Goal: Transaction & Acquisition: Book appointment/travel/reservation

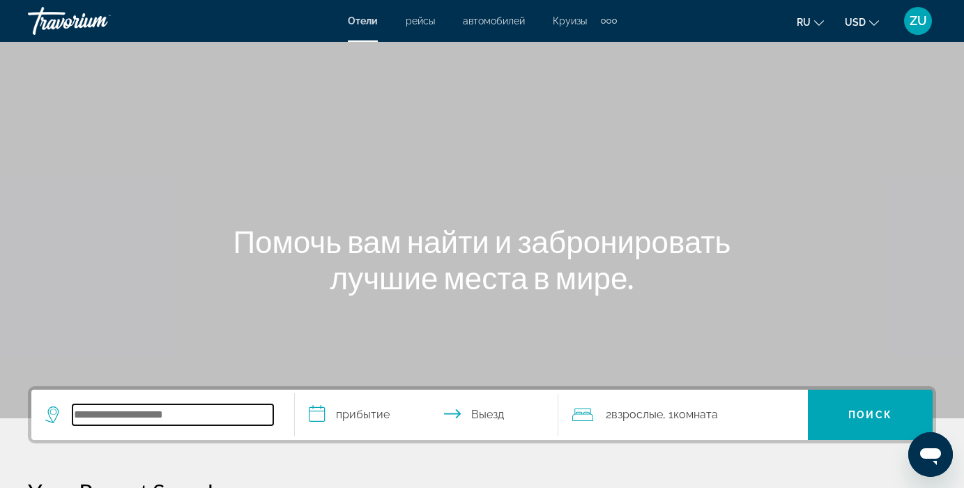
click at [74, 413] on input "Search widget" at bounding box center [172, 414] width 201 height 21
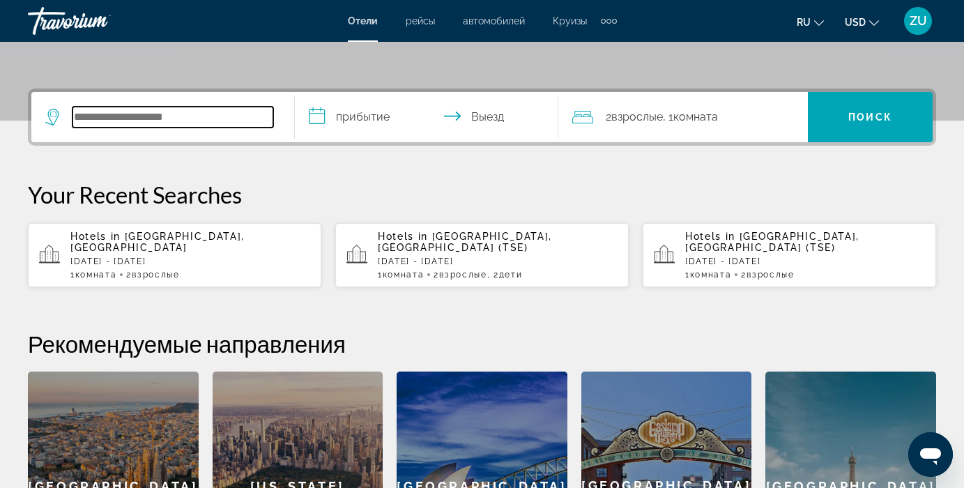
scroll to position [341, 0]
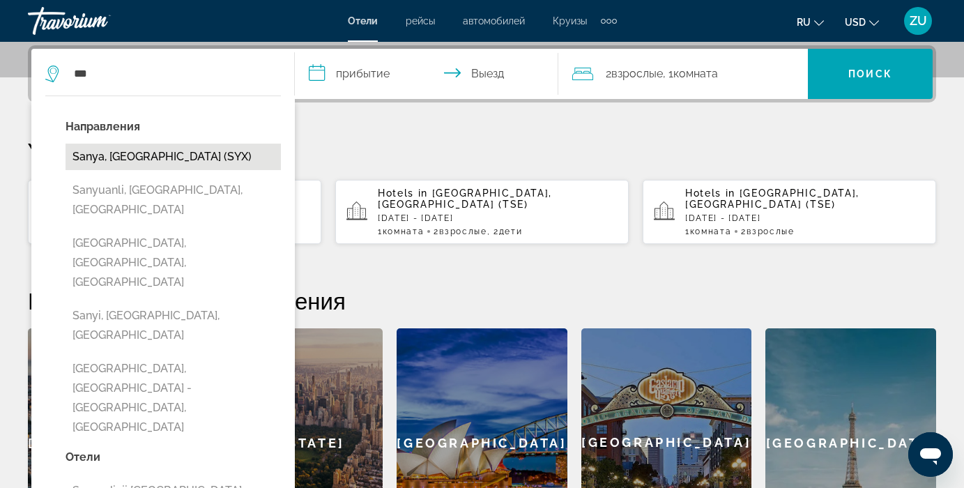
drag, startPoint x: 193, startPoint y: 239, endPoint x: 151, endPoint y: 153, distance: 95.4
click at [151, 153] on button "Sanya, [GEOGRAPHIC_DATA] (SYX)" at bounding box center [173, 157] width 215 height 26
type input "**********"
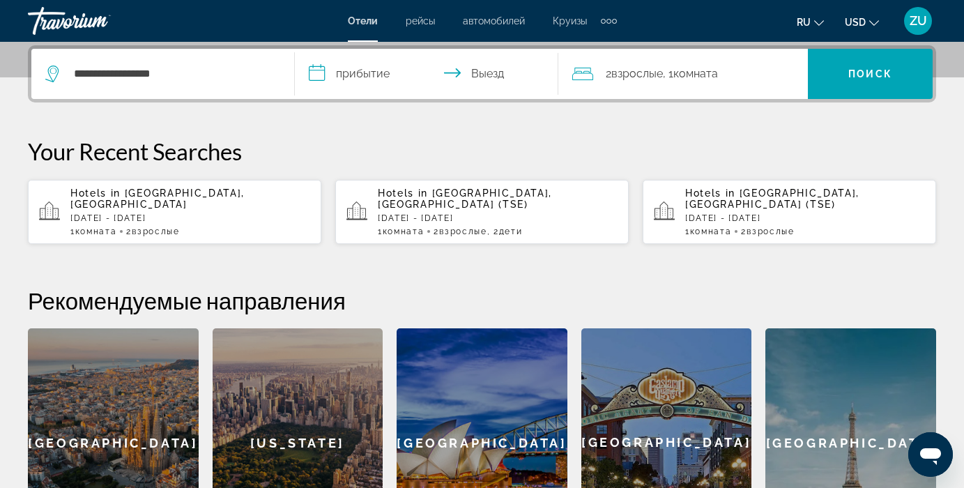
click at [362, 77] on input "**********" at bounding box center [429, 76] width 269 height 54
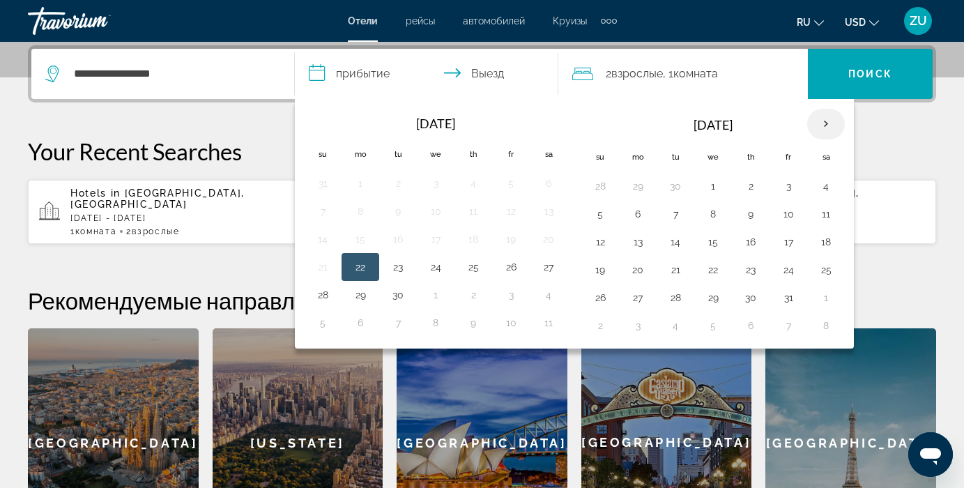
click at [826, 125] on th "Next month" at bounding box center [826, 124] width 38 height 31
click at [675, 241] on button "11" at bounding box center [675, 242] width 22 height 20
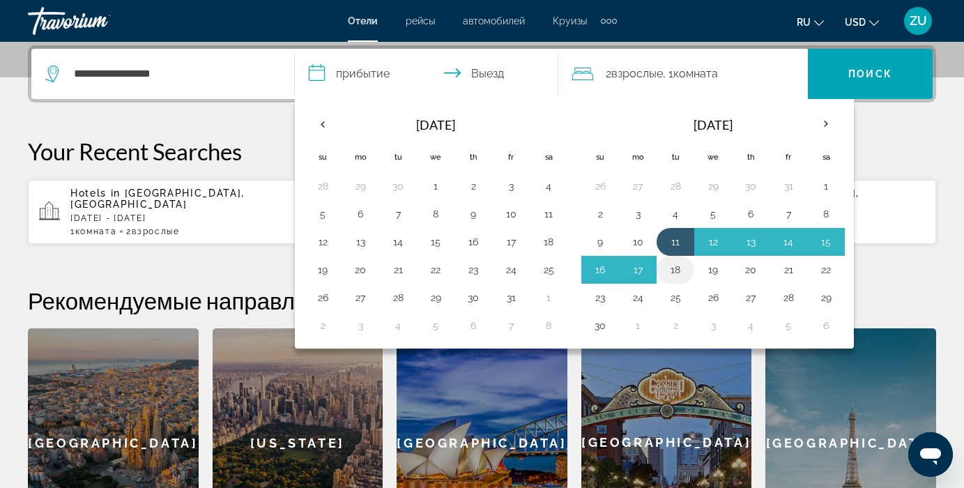
click at [675, 266] on button "18" at bounding box center [675, 270] width 22 height 20
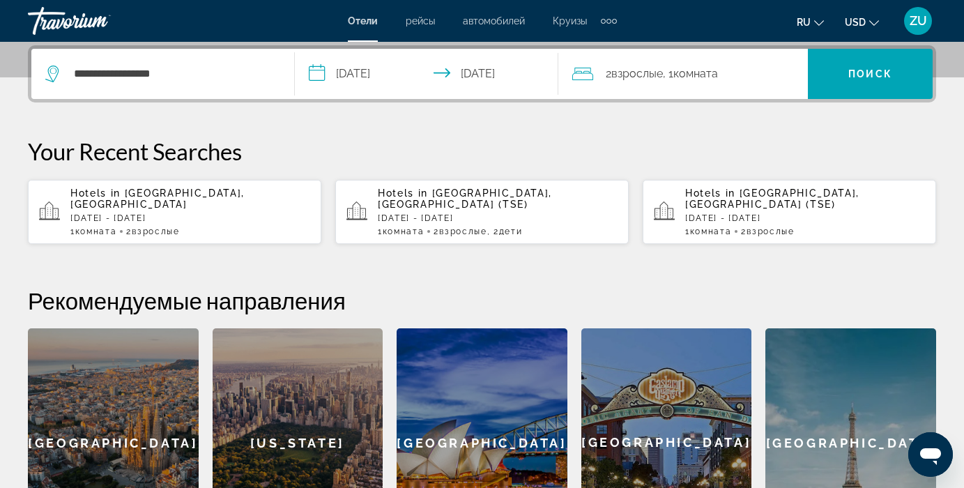
click at [355, 66] on input "**********" at bounding box center [429, 76] width 269 height 54
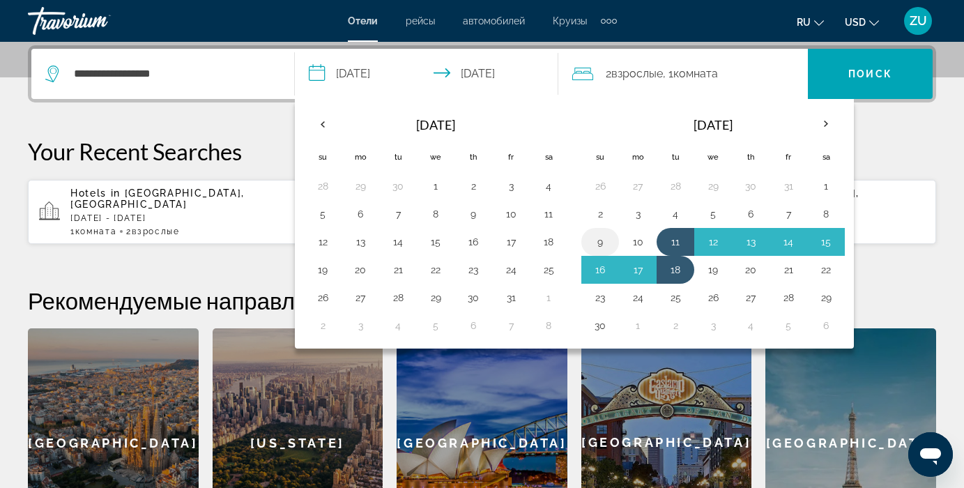
click at [597, 247] on button "9" at bounding box center [600, 242] width 22 height 20
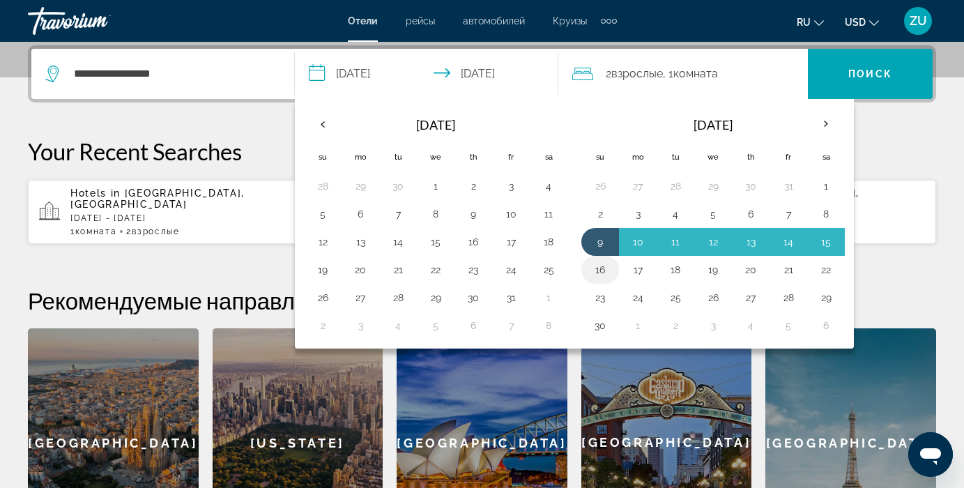
click at [597, 264] on button "16" at bounding box center [600, 270] width 22 height 20
type input "**********"
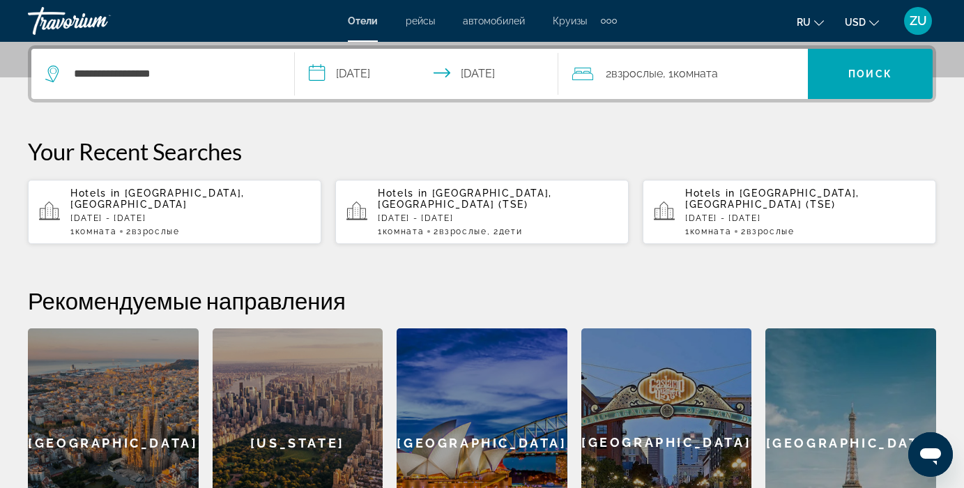
click at [646, 72] on span "Взрослые" at bounding box center [637, 73] width 52 height 13
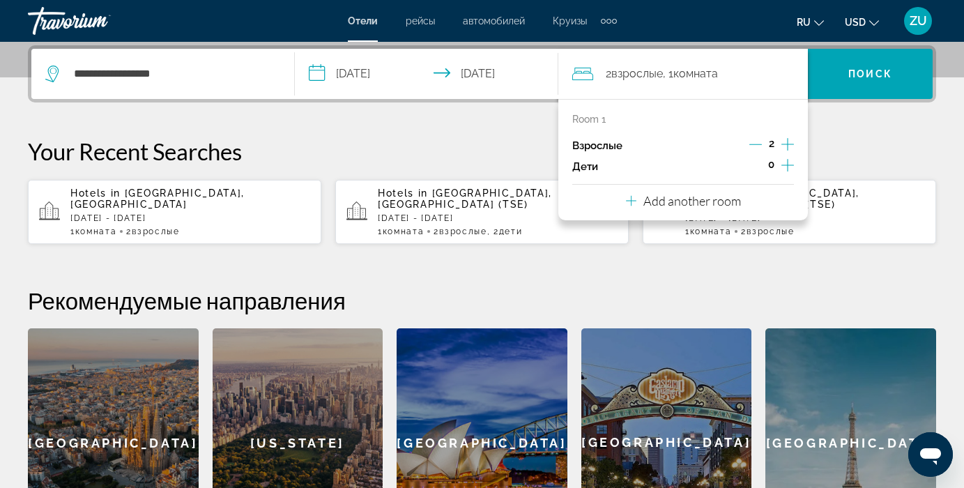
click at [784, 170] on icon "Increment children" at bounding box center [787, 165] width 13 height 17
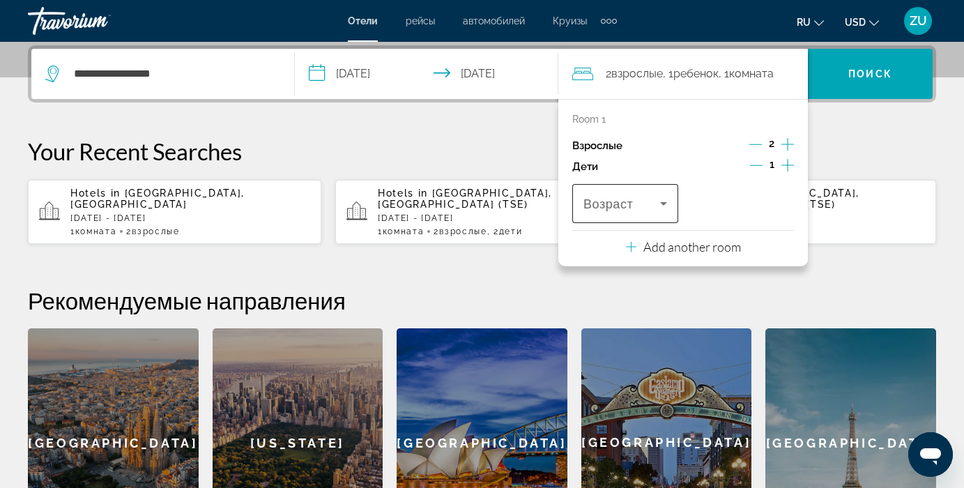
click at [669, 209] on icon "Travelers: 2 adults, 1 child" at bounding box center [663, 203] width 17 height 17
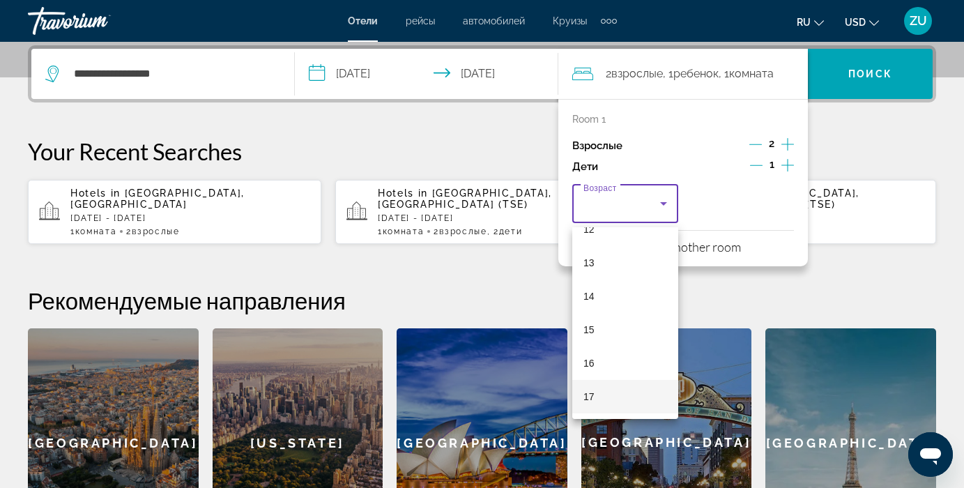
scroll to position [422, 0]
click at [599, 399] on mat-option "17" at bounding box center [625, 396] width 106 height 33
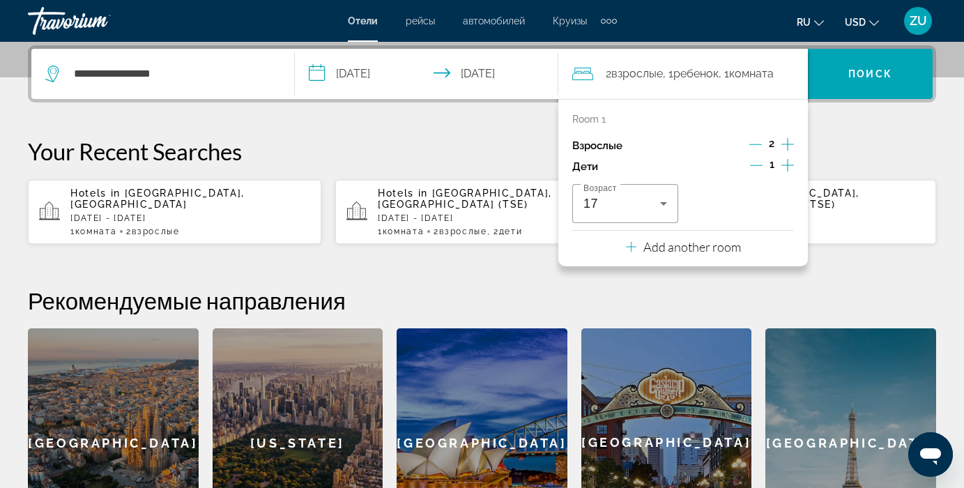
click at [855, 240] on div "**********" at bounding box center [482, 301] width 964 height 512
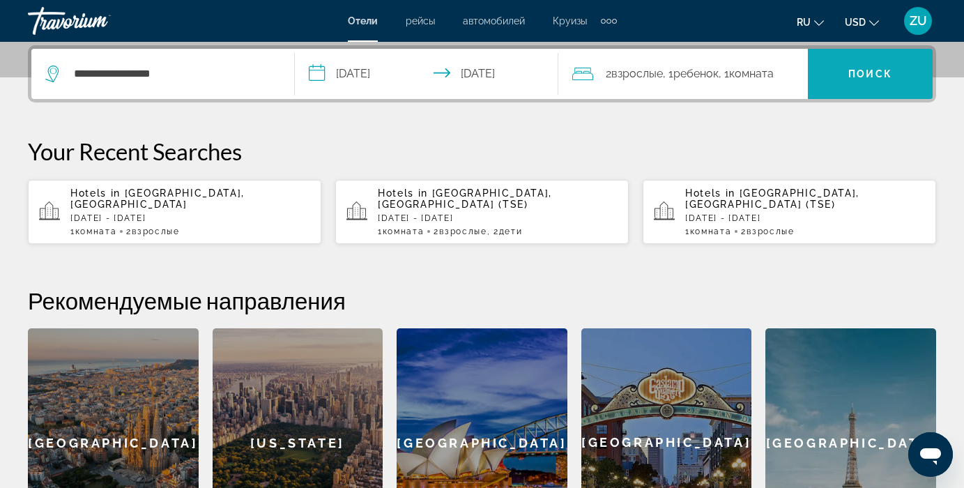
click at [870, 82] on span "Search widget" at bounding box center [870, 73] width 125 height 33
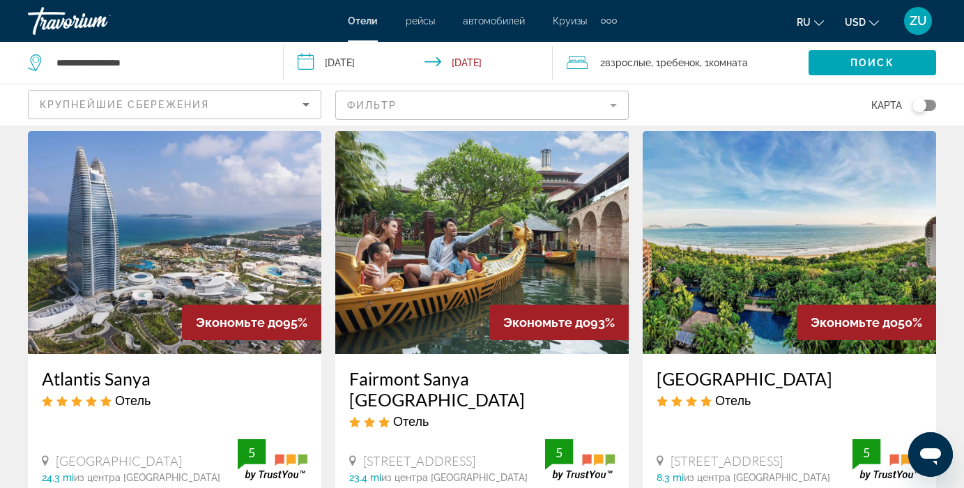
scroll to position [40, 0]
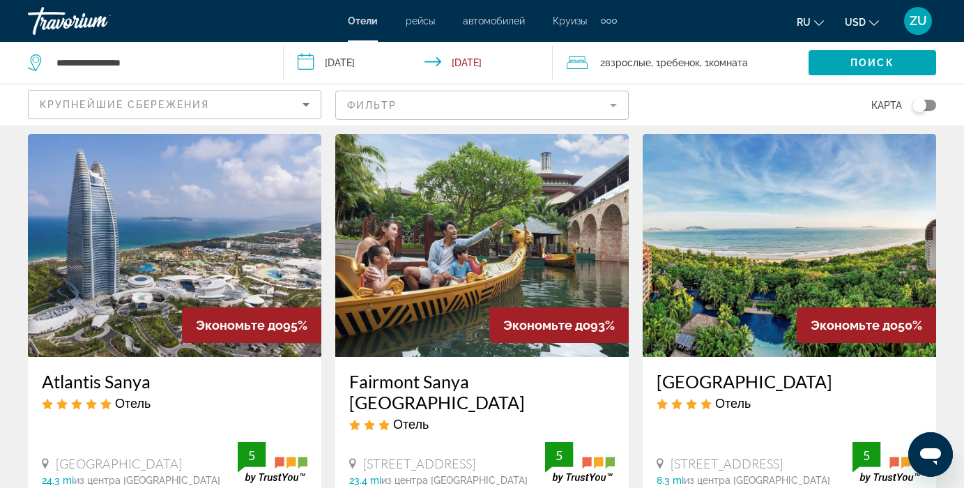
click at [613, 105] on mat-form-field "Фильтр" at bounding box center [481, 105] width 293 height 29
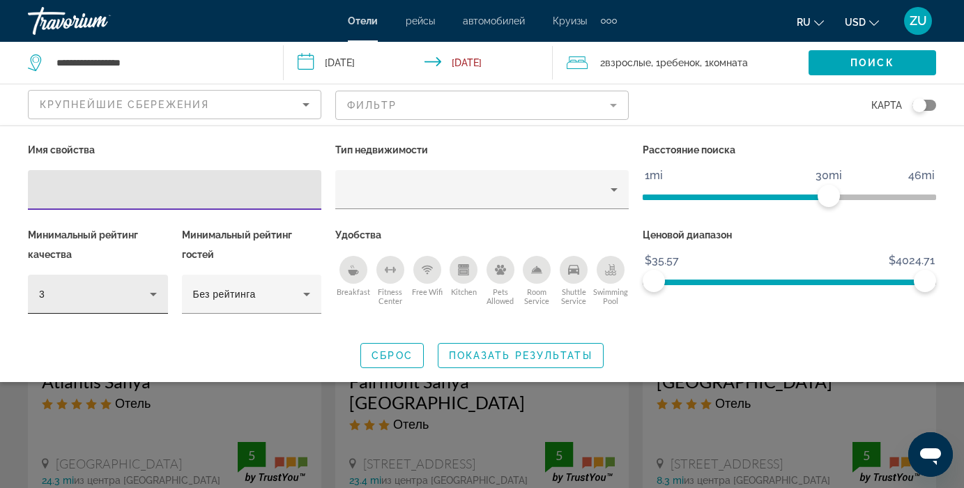
click at [154, 291] on icon "Hotel Filters" at bounding box center [153, 294] width 17 height 17
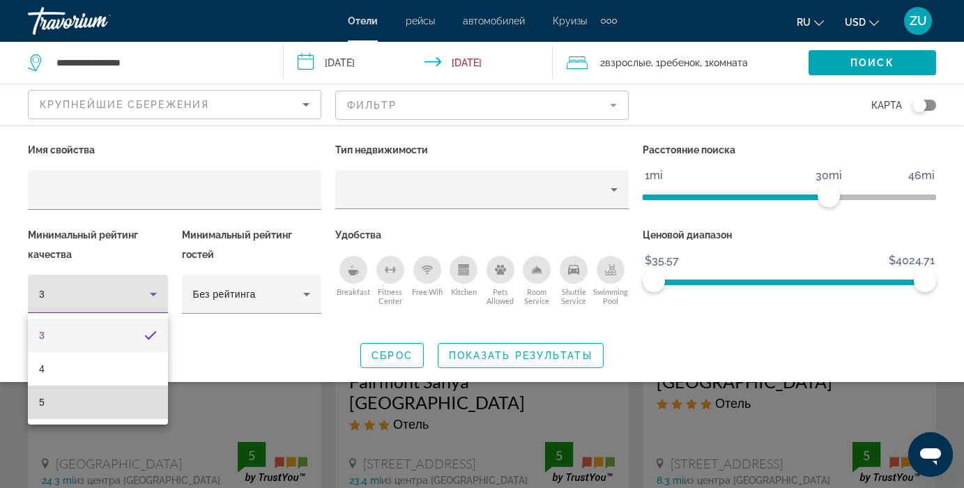
click at [52, 404] on mat-option "5" at bounding box center [98, 401] width 140 height 33
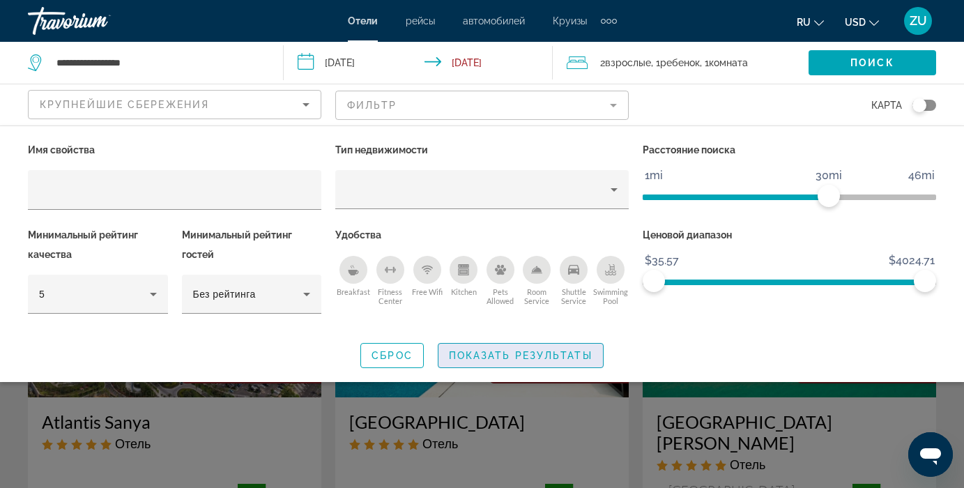
click at [523, 356] on span "Показать результаты" at bounding box center [521, 355] width 144 height 11
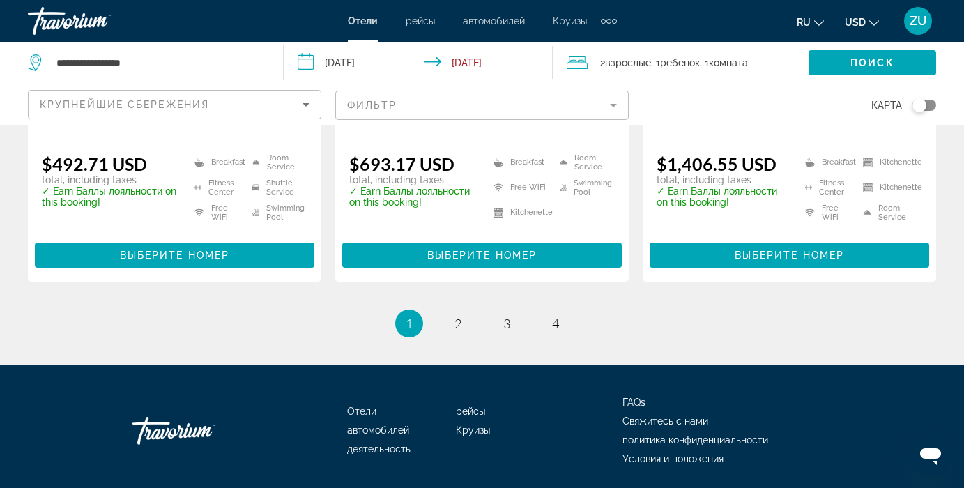
scroll to position [2111, 0]
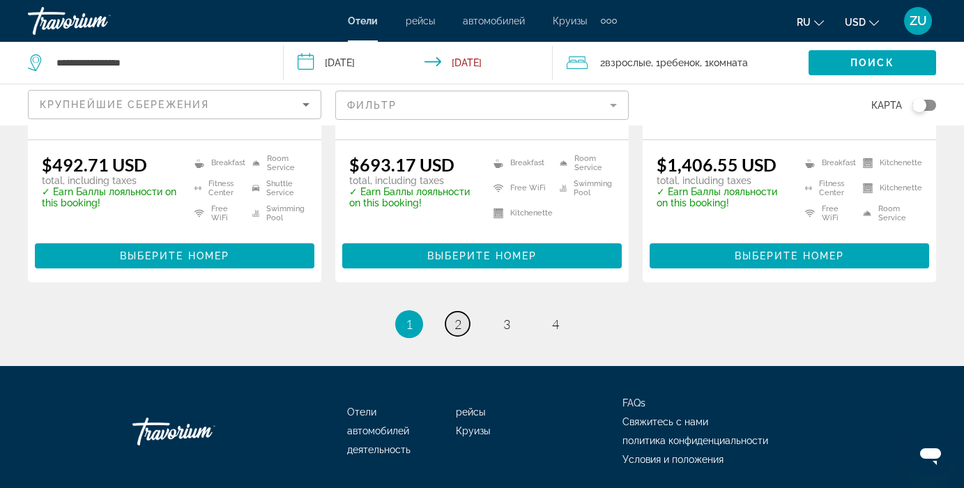
click at [460, 316] on span "2" at bounding box center [457, 323] width 7 height 15
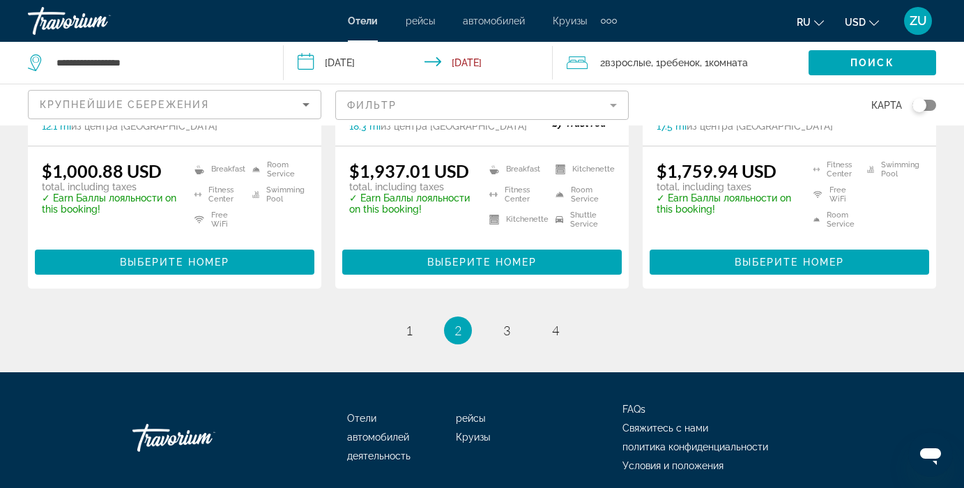
scroll to position [2049, 0]
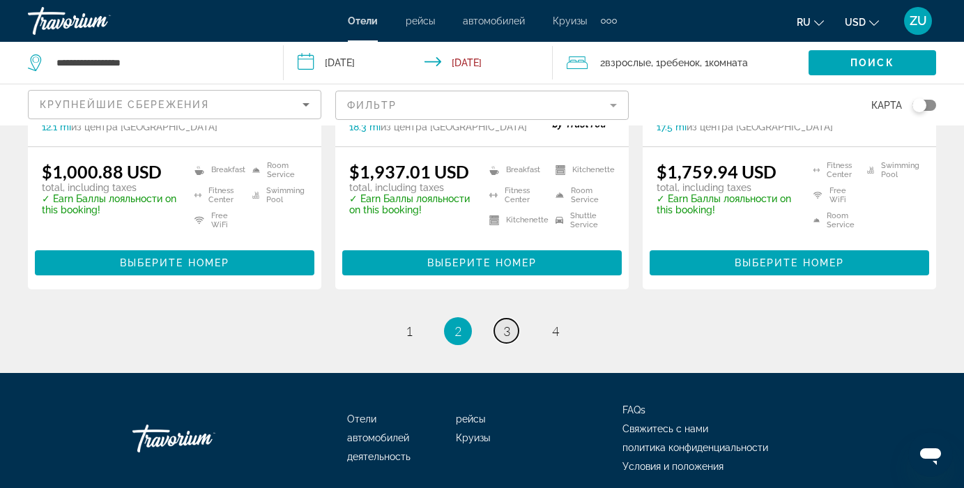
click at [507, 323] on span "3" at bounding box center [506, 330] width 7 height 15
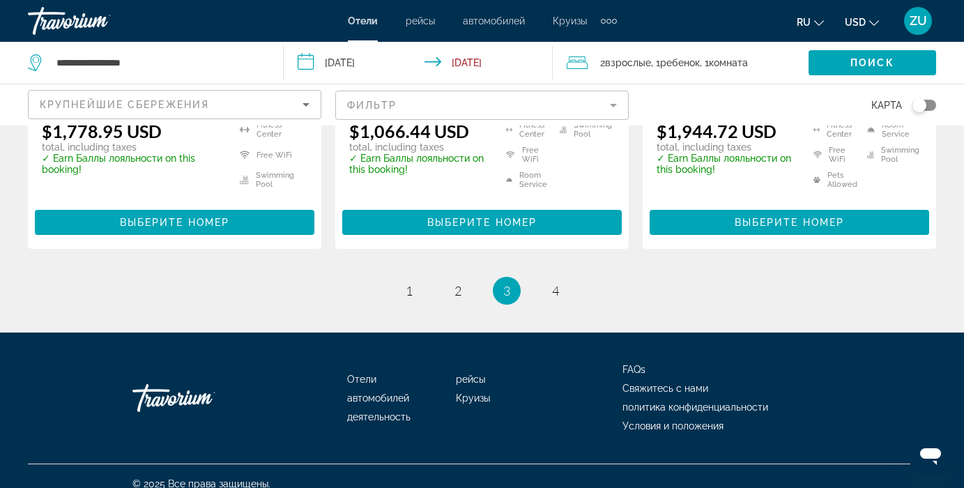
scroll to position [2049, 0]
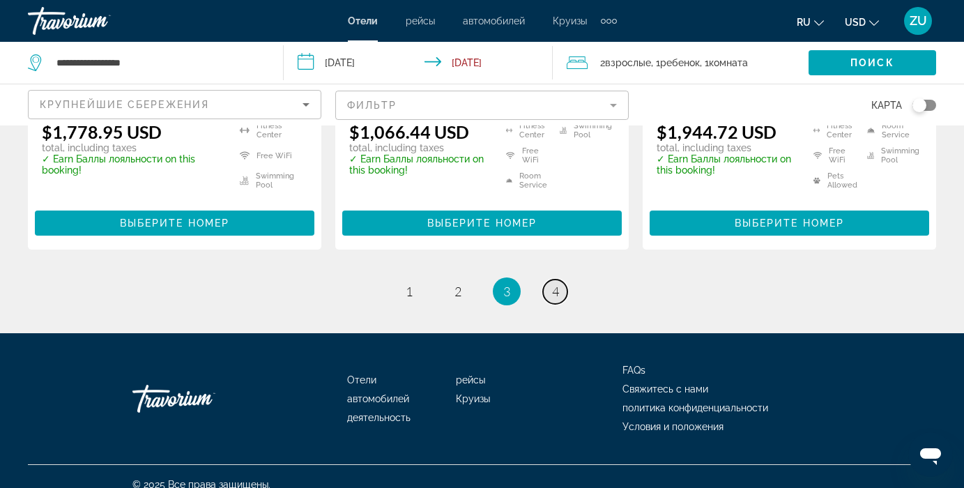
click at [554, 284] on span "4" at bounding box center [555, 291] width 7 height 15
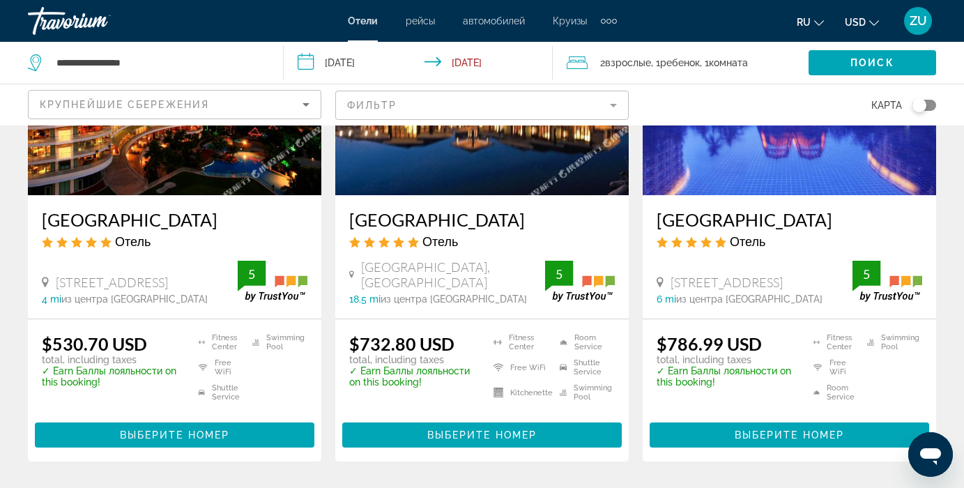
scroll to position [1260, 0]
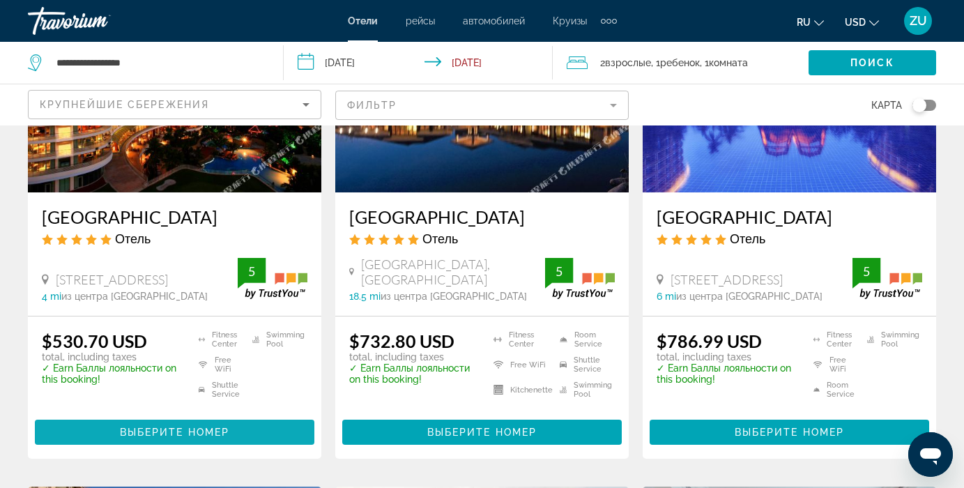
click at [163, 438] on span "Выберите номер" at bounding box center [174, 432] width 109 height 11
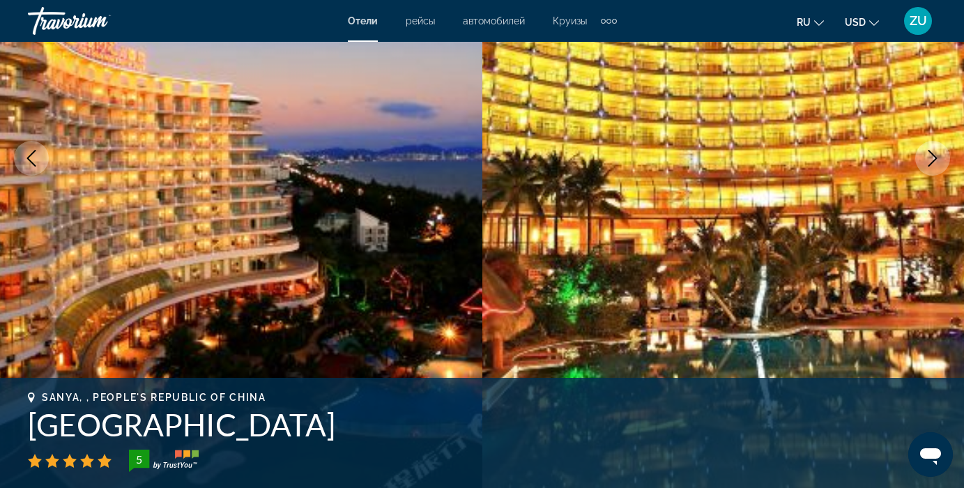
scroll to position [190, 0]
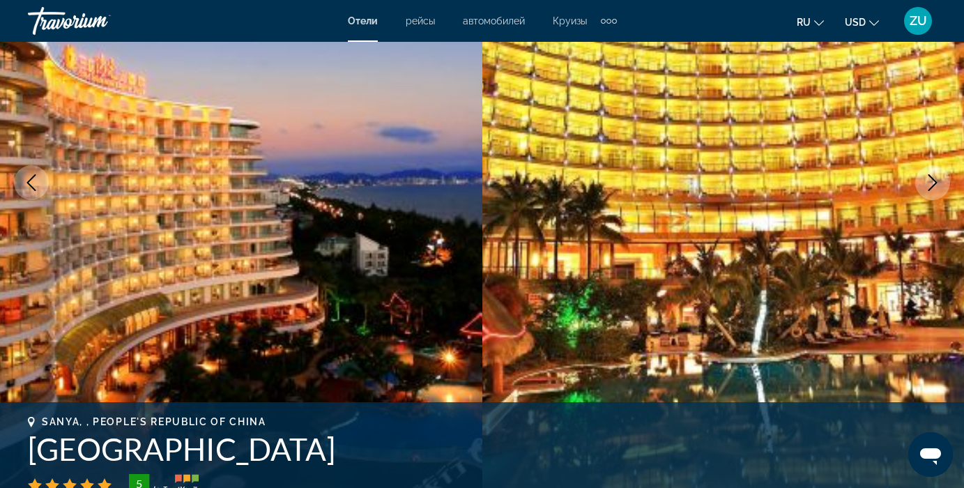
click at [934, 180] on icon "Next image" at bounding box center [933, 182] width 9 height 17
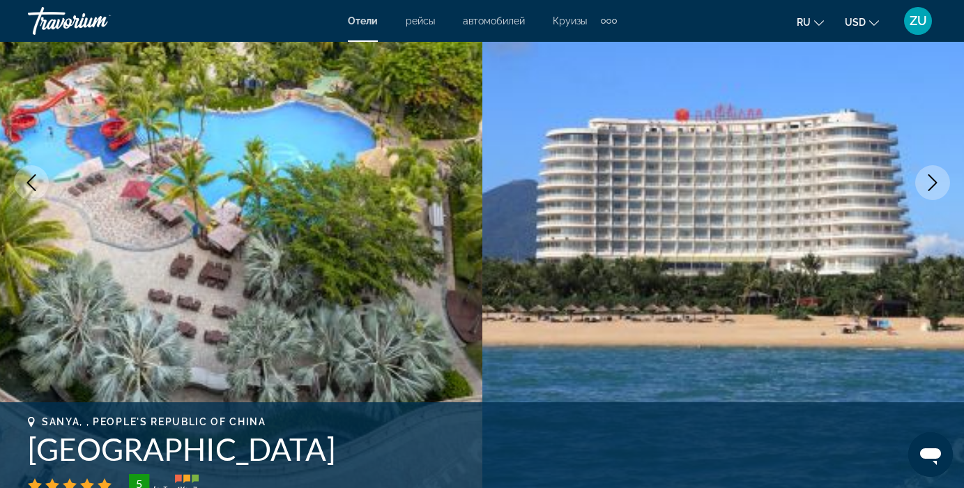
click at [934, 180] on icon "Next image" at bounding box center [933, 182] width 9 height 17
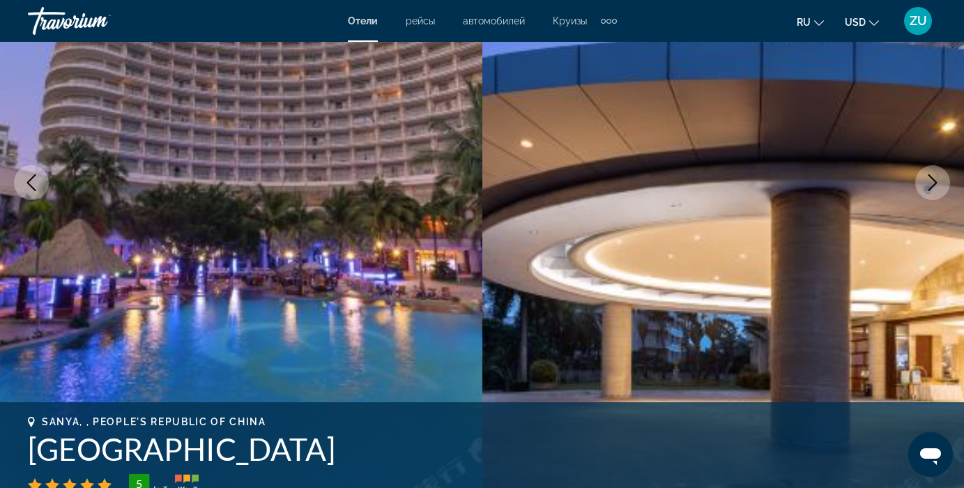
click at [934, 180] on icon "Next image" at bounding box center [933, 182] width 9 height 17
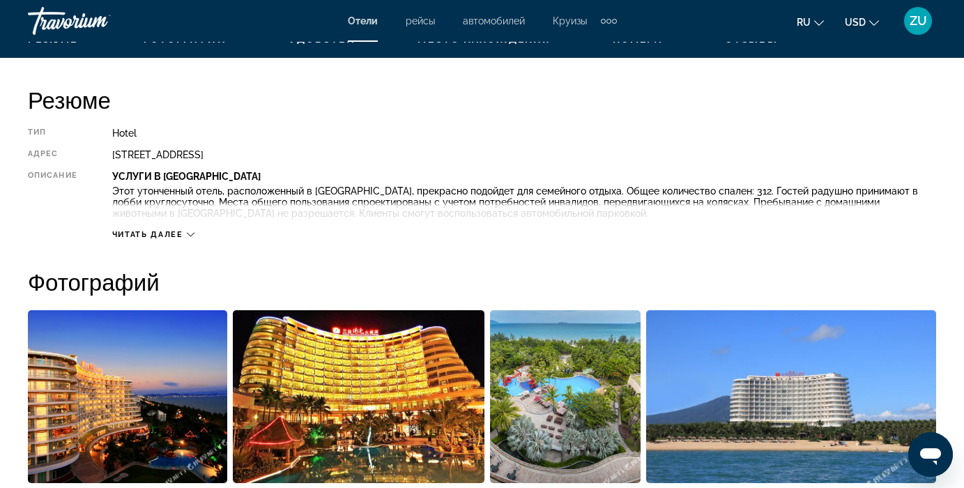
scroll to position [689, 0]
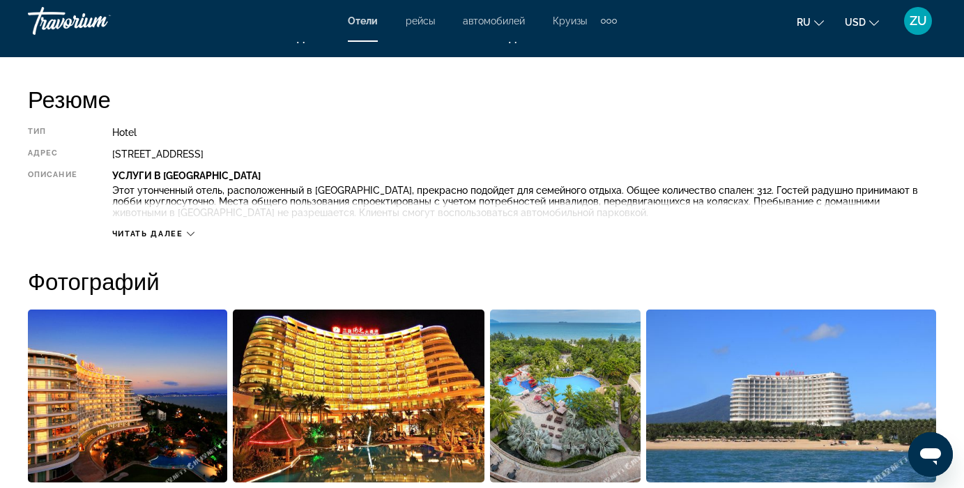
click at [188, 230] on icon "Main content" at bounding box center [191, 234] width 8 height 8
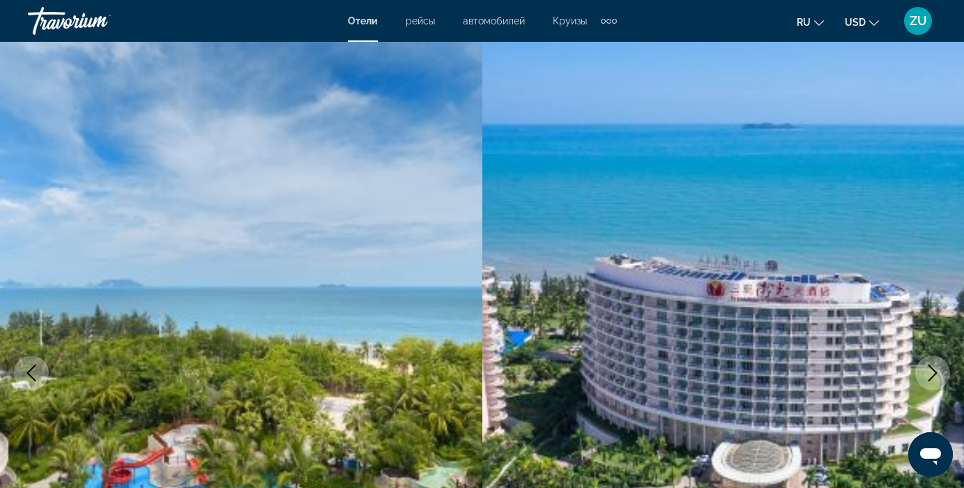
scroll to position [0, 0]
